Goal: Complete application form

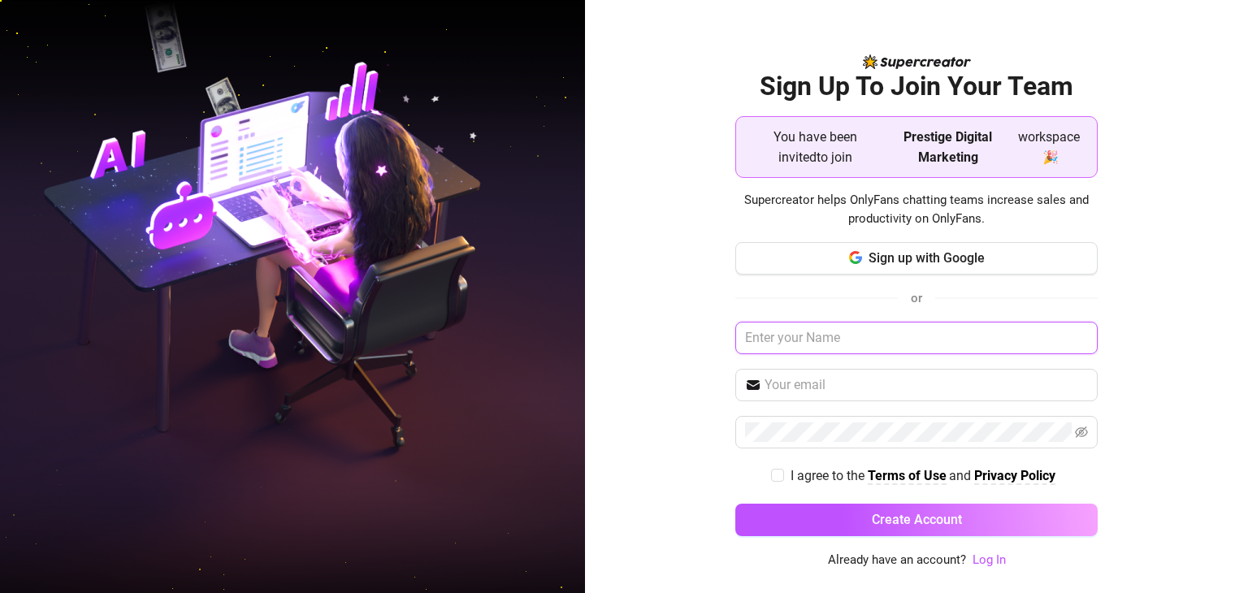
click at [788, 333] on input "text" at bounding box center [916, 338] width 362 height 32
type input "dan"
click at [818, 378] on input "text" at bounding box center [925, 384] width 323 height 19
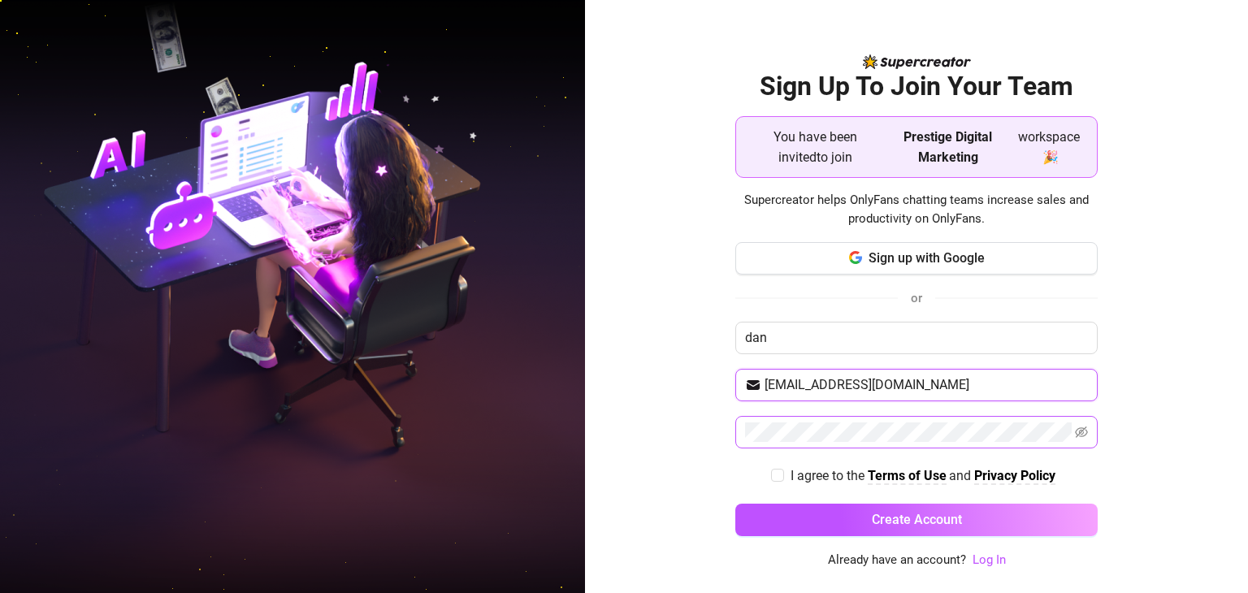
type input "[EMAIL_ADDRESS][DOMAIN_NAME]"
click at [1084, 433] on icon "eye-invisible" at bounding box center [1081, 432] width 13 height 11
click at [771, 474] on input "I agree to the Terms of Use and Privacy Policy" at bounding box center [776, 474] width 11 height 11
checkbox input "true"
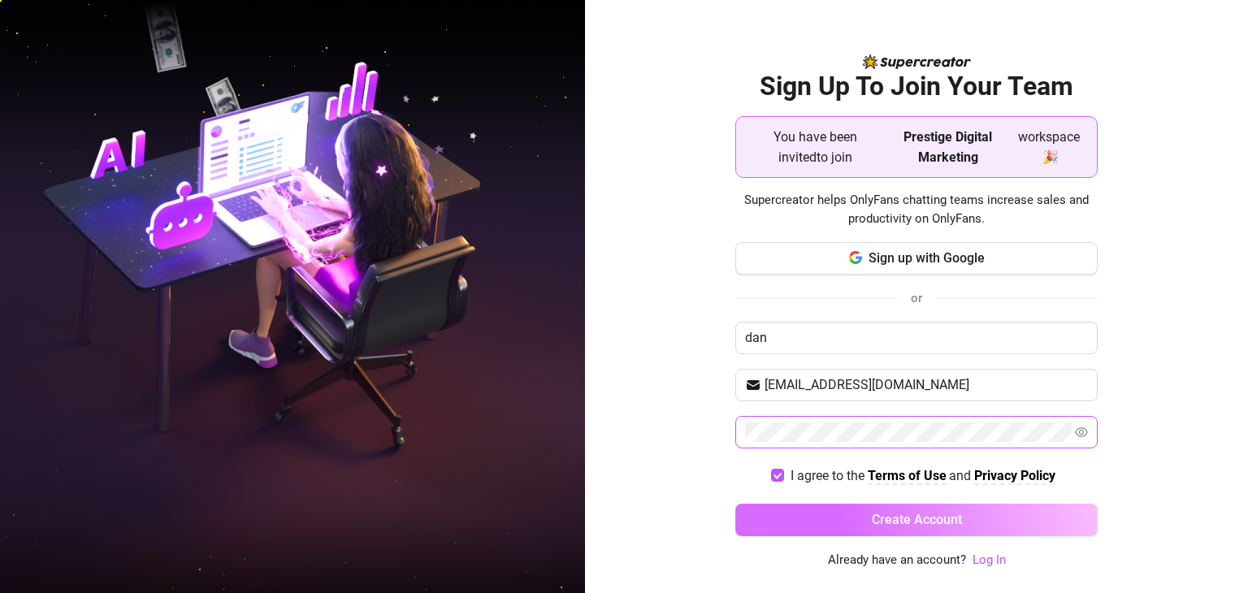
click at [873, 517] on span "Create Account" at bounding box center [917, 519] width 90 height 15
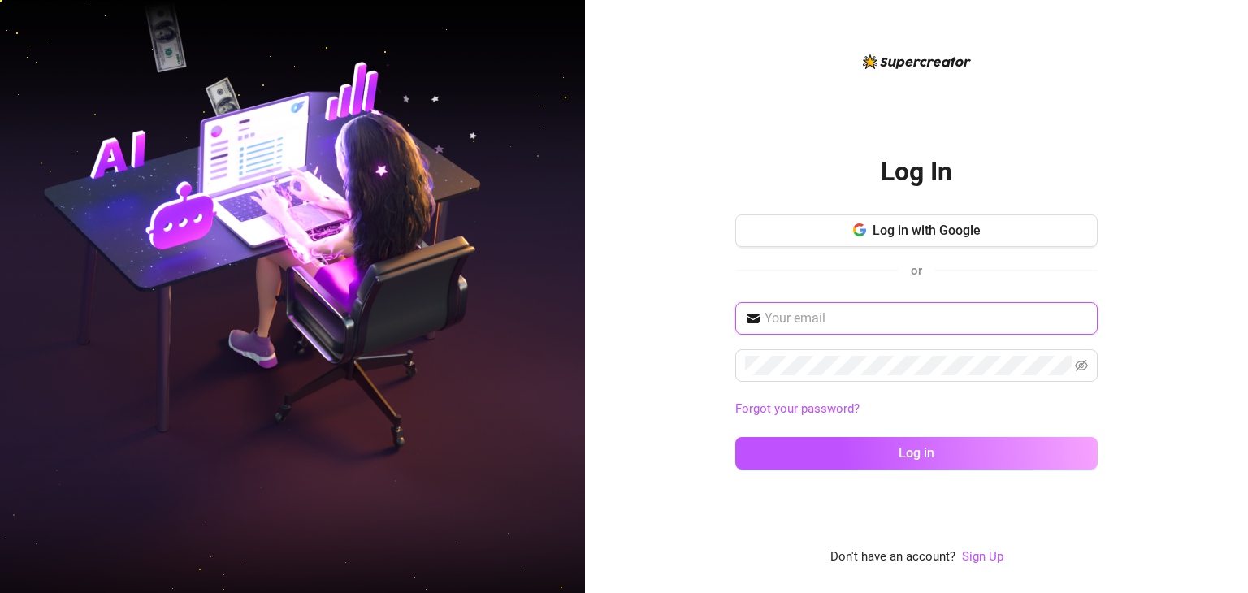
click at [805, 312] on input "text" at bounding box center [925, 318] width 323 height 19
click at [664, 275] on div "Log In Log in with Google or Forgot your password? Log in Don't have an account…" at bounding box center [916, 296] width 663 height 593
